Goal: Check status: Verify the current state of an ongoing process or item

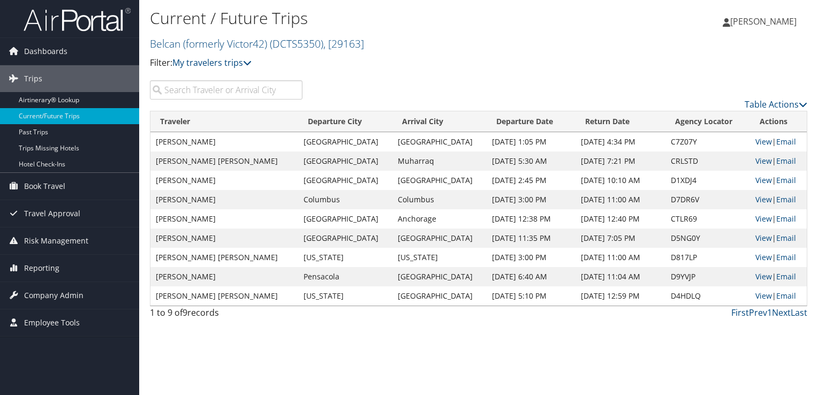
click at [436, 372] on div "Current / Future Trips Belcan (formerly Victor42) ( DCTS5350 ) , [ 29163 ] Filt…" at bounding box center [478, 197] width 679 height 395
click at [191, 89] on input "search" at bounding box center [226, 89] width 153 height 19
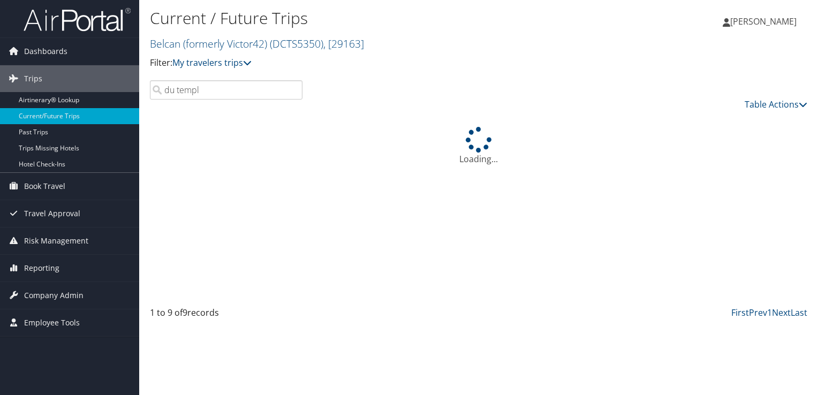
type input "du [DEMOGRAPHIC_DATA]"
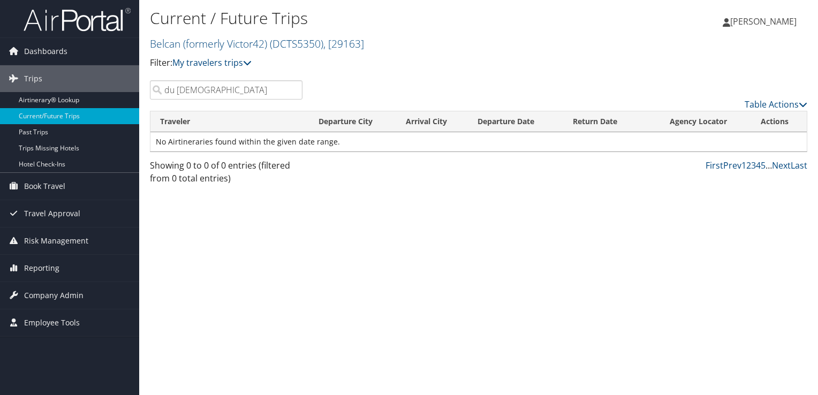
click at [293, 88] on input "du [DEMOGRAPHIC_DATA]" at bounding box center [226, 89] width 153 height 19
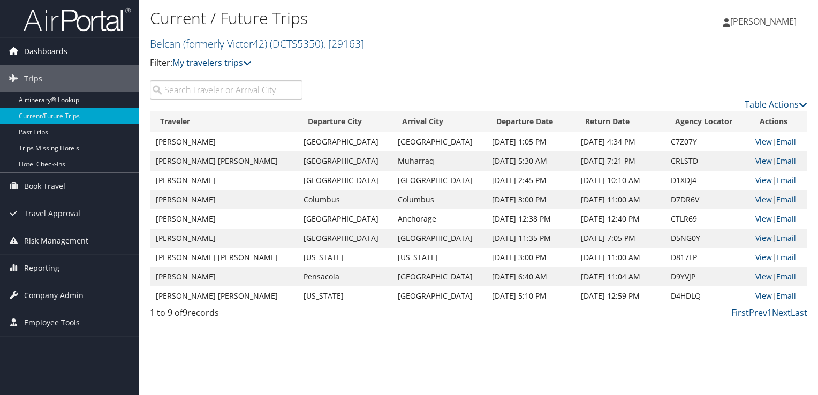
click at [51, 52] on span "Dashboards" at bounding box center [45, 51] width 43 height 27
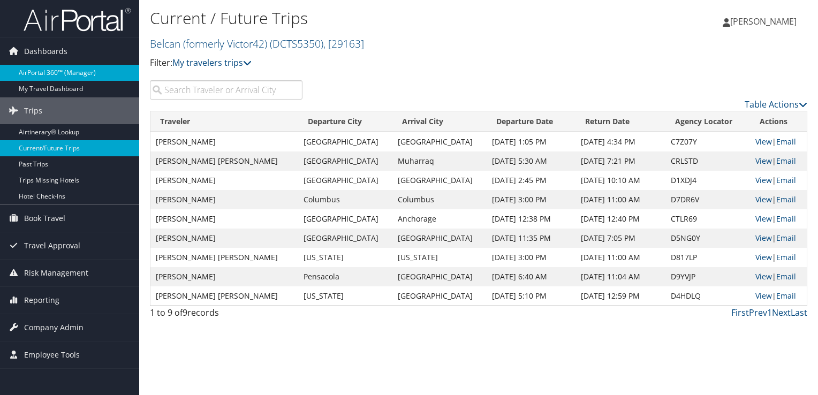
click at [42, 74] on link "AirPortal 360™ (Manager)" at bounding box center [69, 73] width 139 height 16
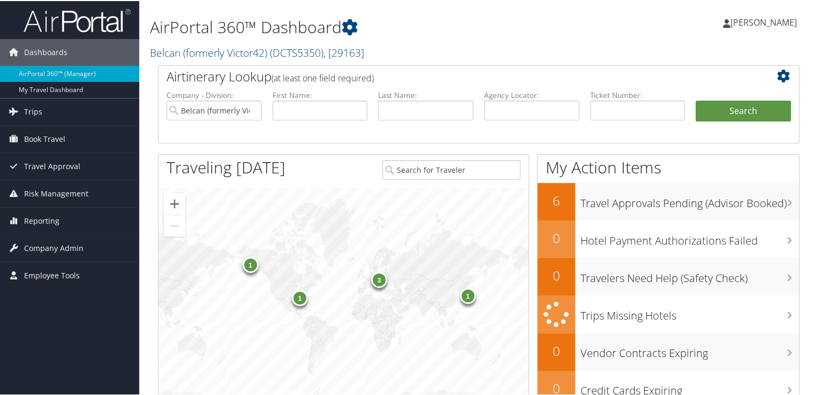
click at [407, 119] on li "Last Name:" at bounding box center [426, 114] width 106 height 50
click at [404, 115] on input "text" at bounding box center [425, 110] width 95 height 20
type input "du [DEMOGRAPHIC_DATA]"
click at [695, 100] on button "Search" at bounding box center [742, 110] width 95 height 21
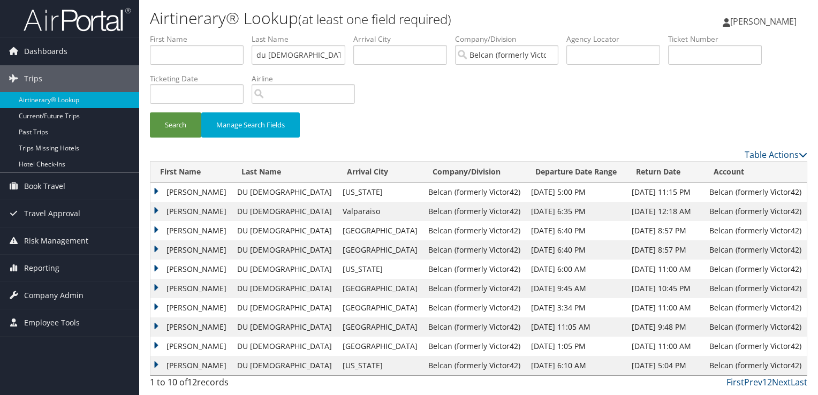
click at [157, 190] on td "NICHOLAS MICHAEL" at bounding box center [190, 192] width 81 height 19
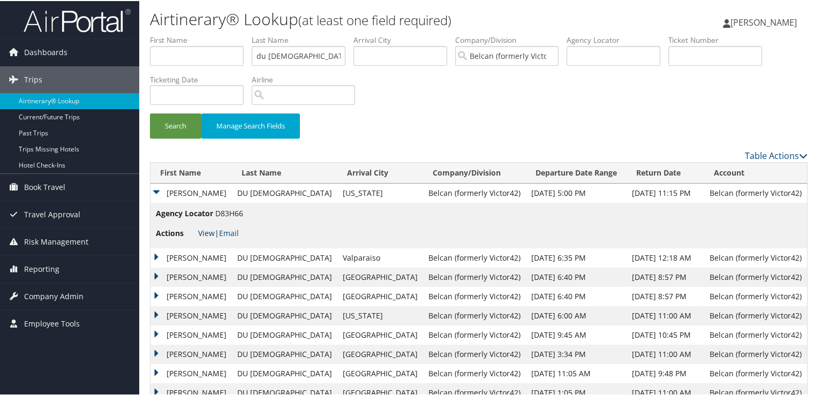
click at [208, 232] on link "View" at bounding box center [206, 232] width 17 height 10
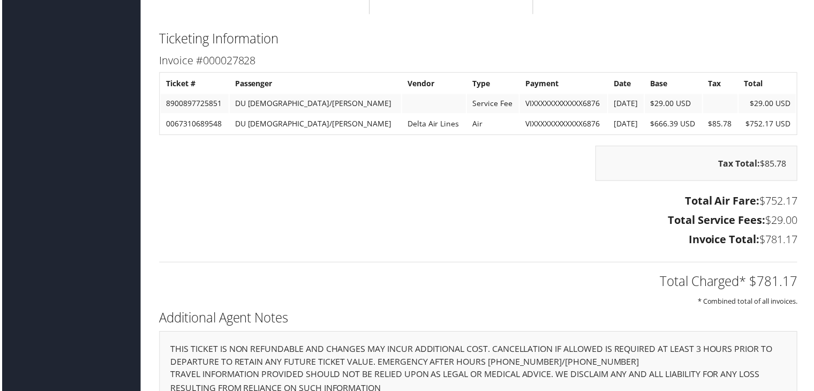
scroll to position [1453, 0]
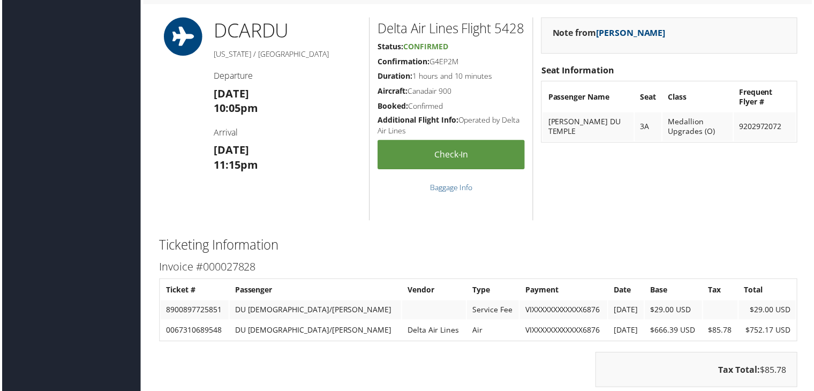
scroll to position [1171, 0]
drag, startPoint x: 208, startPoint y: 188, endPoint x: 176, endPoint y: 170, distance: 36.9
click at [176, 170] on div "DCA RDU Washington / Raleigh Departure Tue 02 Sep 10:05pm Arrival Tue 02 Sep 11…" at bounding box center [478, 120] width 657 height 204
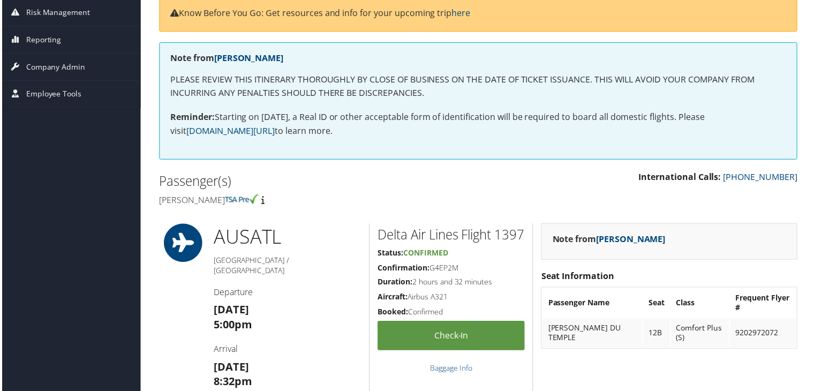
scroll to position [149, 0]
